Goal: Check status

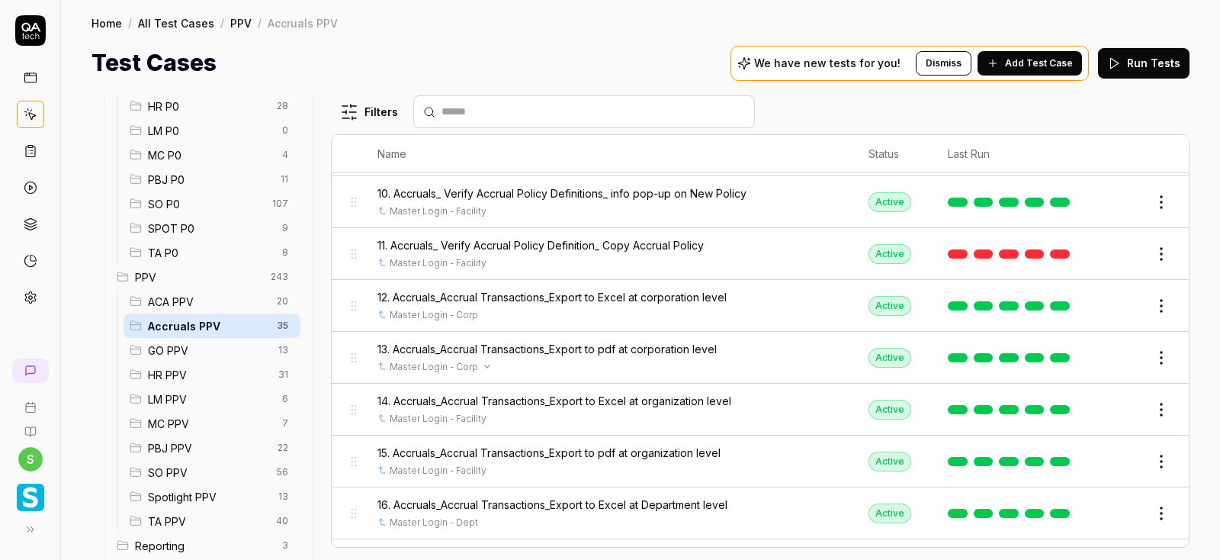
scroll to position [492, 0]
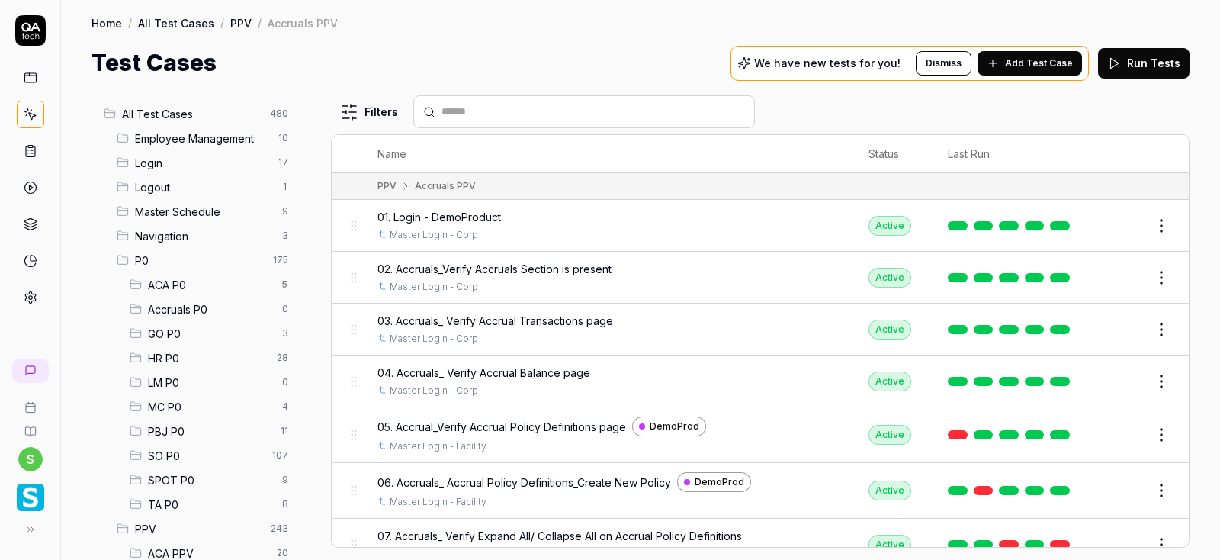
scroll to position [1471, 0]
